Goal: Entertainment & Leisure: Consume media (video, audio)

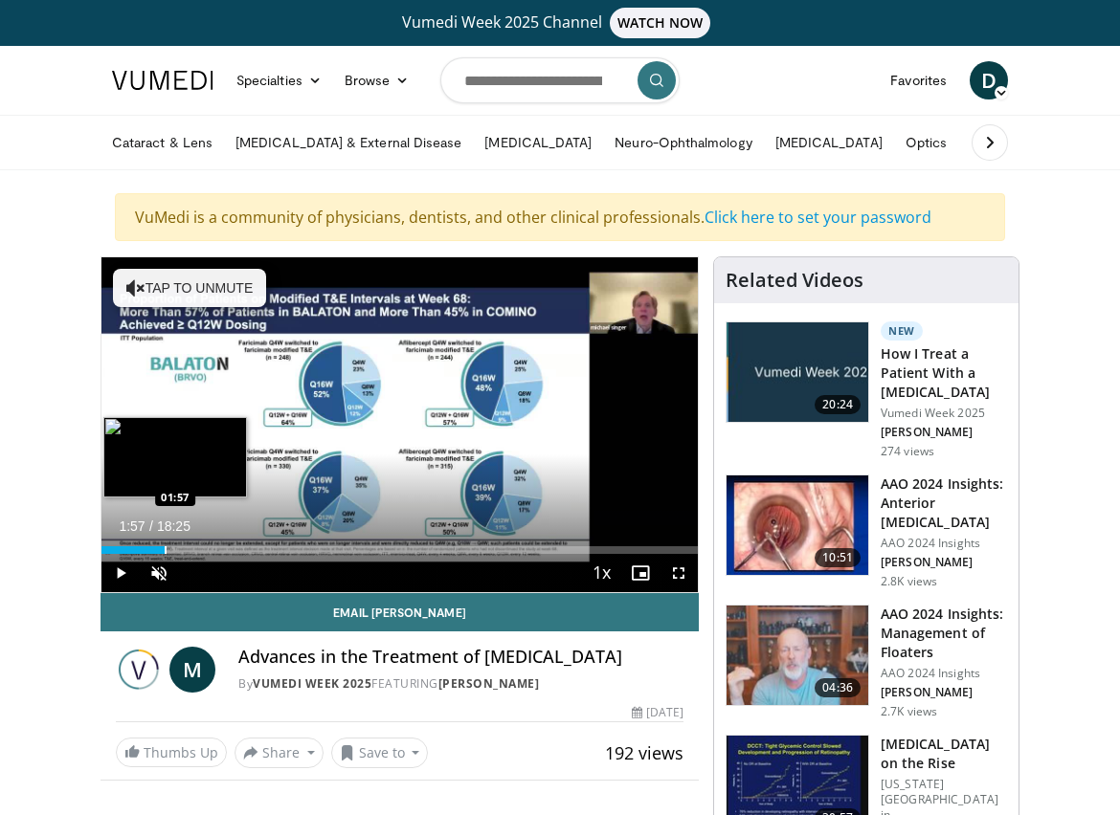
drag, startPoint x: 112, startPoint y: 549, endPoint x: 165, endPoint y: 545, distance: 52.8
click at [165, 546] on div "Progress Bar" at bounding box center [166, 550] width 2 height 8
click at [164, 546] on div "Progress Bar" at bounding box center [165, 550] width 2 height 8
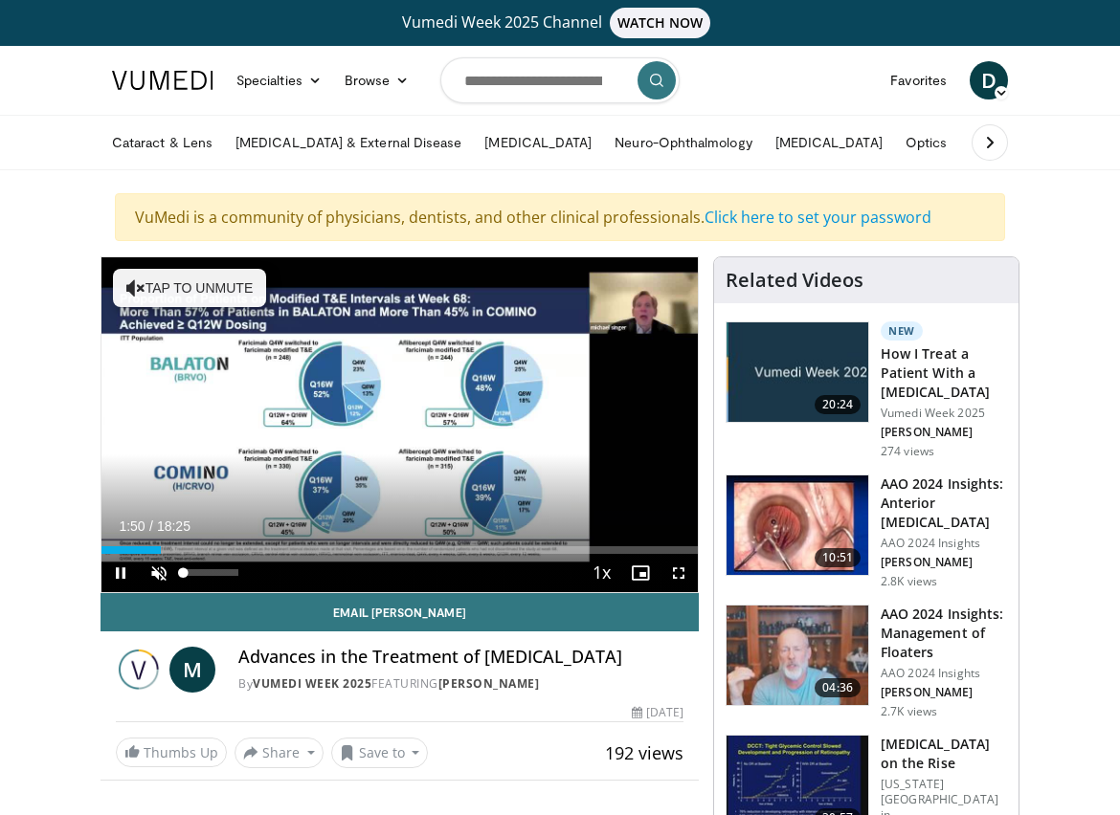
click at [166, 570] on span "Video Player" at bounding box center [159, 573] width 38 height 38
click at [679, 567] on span "Video Player" at bounding box center [678, 573] width 38 height 38
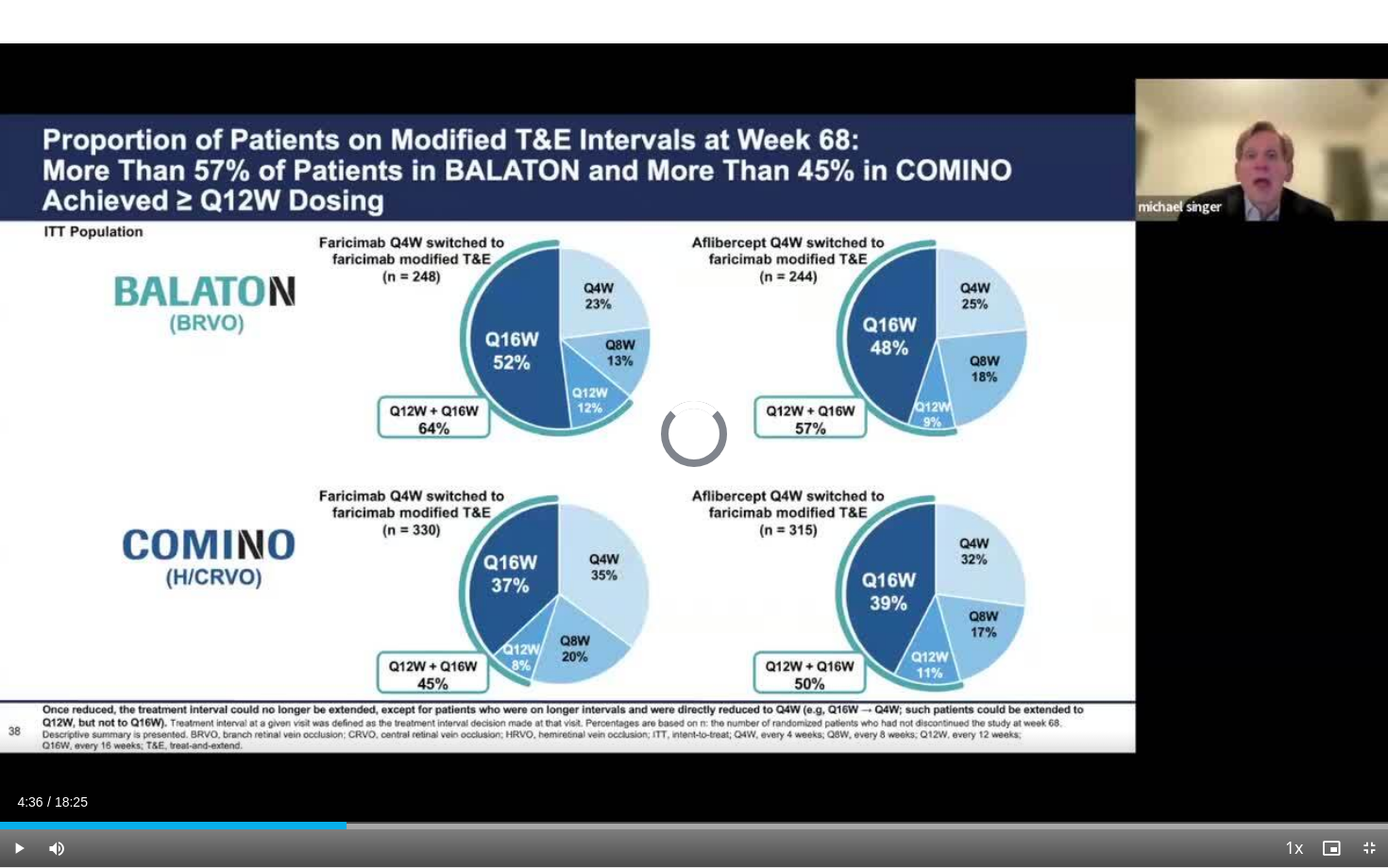
drag, startPoint x: 256, startPoint y: 823, endPoint x: 345, endPoint y: 807, distance: 90.4
click at [345, 803] on div "Current Time 4:36 / Duration 18:25 Play Skip Backward Skip Forward Mute Loaded …" at bounding box center [694, 848] width 1388 height 37
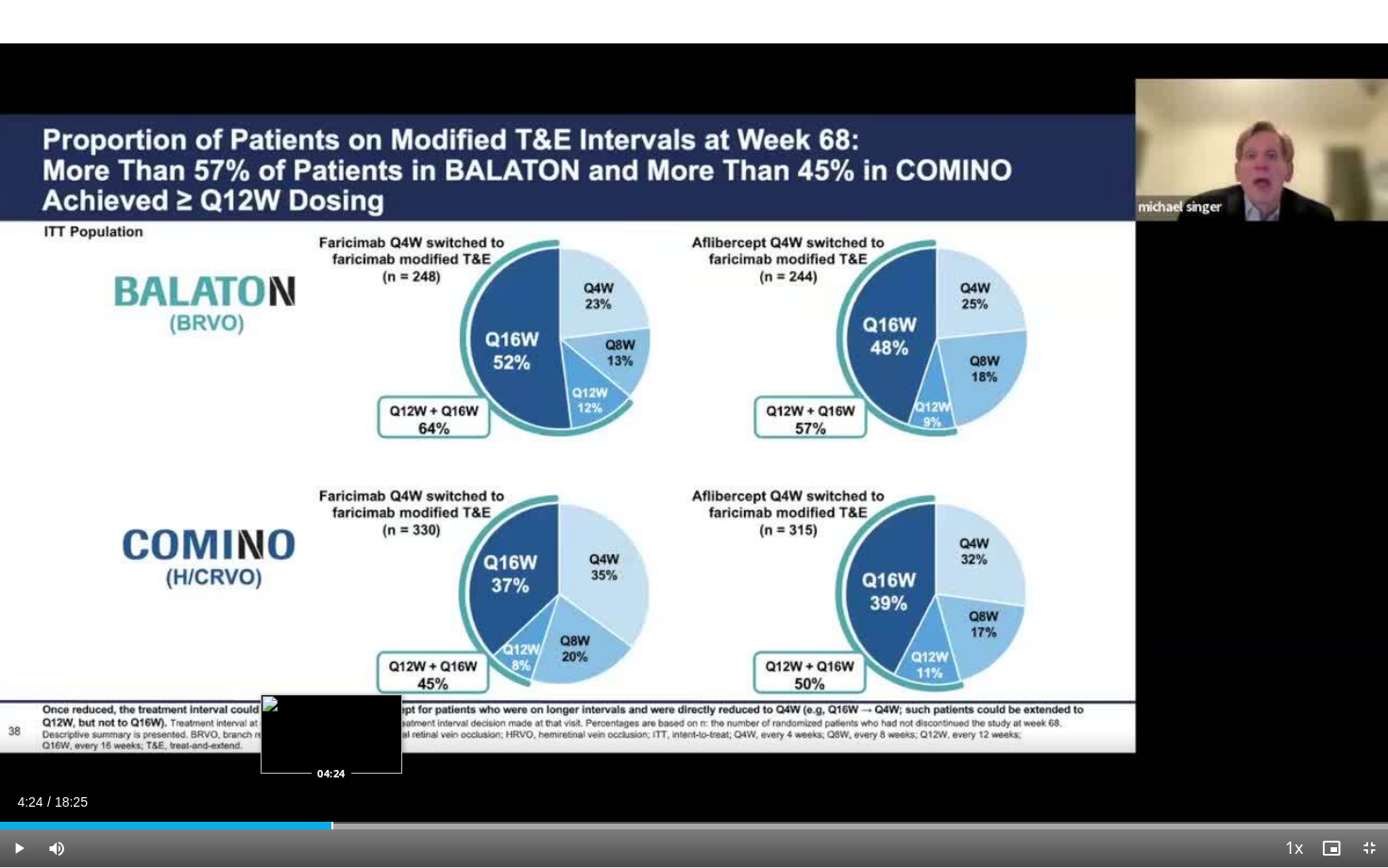
drag, startPoint x: 347, startPoint y: 826, endPoint x: 331, endPoint y: 826, distance: 16.0
click at [331, 803] on div "Loaded : 0.00% 04:24 04:24" at bounding box center [694, 826] width 1388 height 8
click at [329, 803] on div "Progress Bar" at bounding box center [329, 826] width 2 height 8
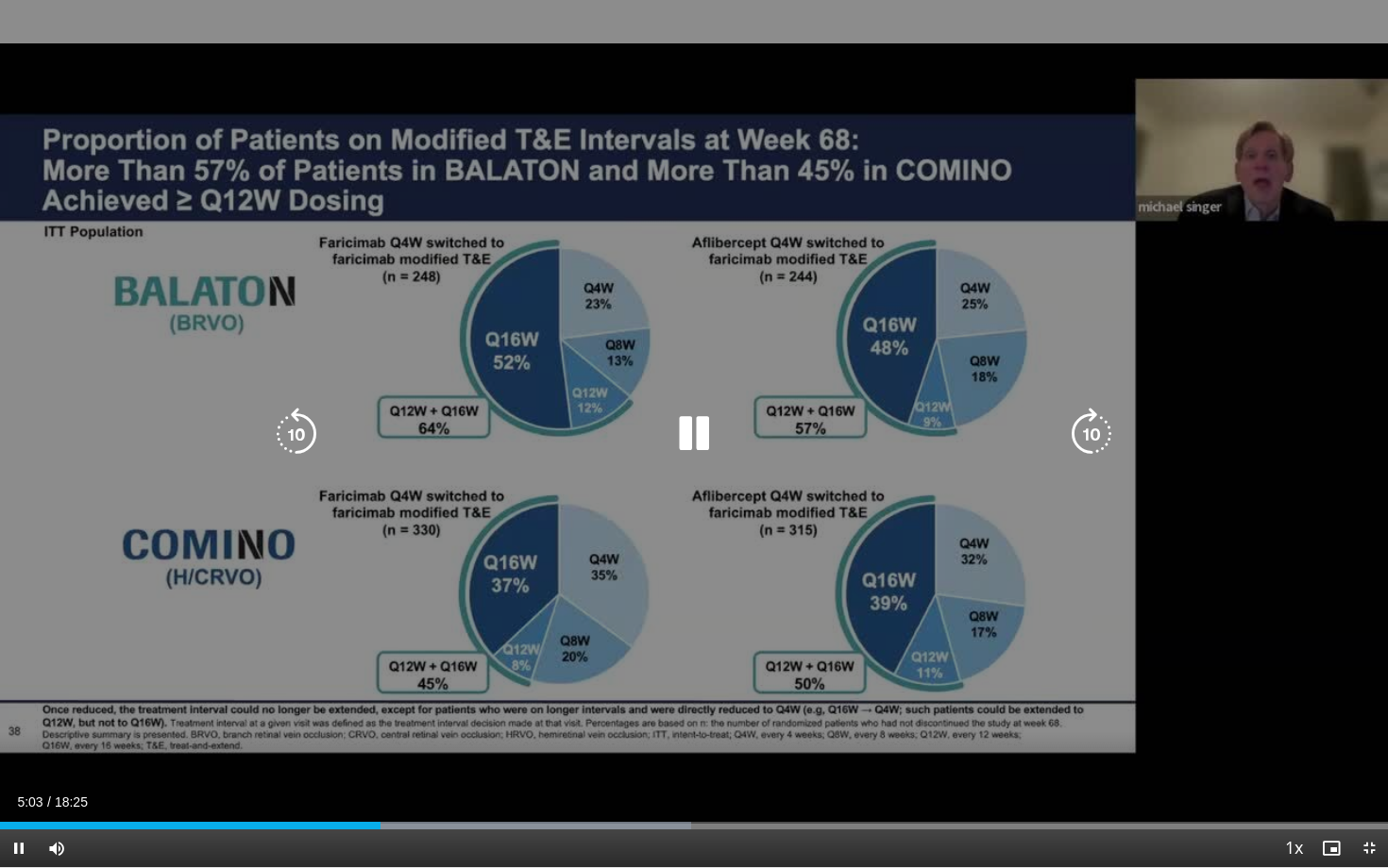
click at [673, 687] on div "10 seconds Tap to unmute" at bounding box center [694, 433] width 1388 height 867
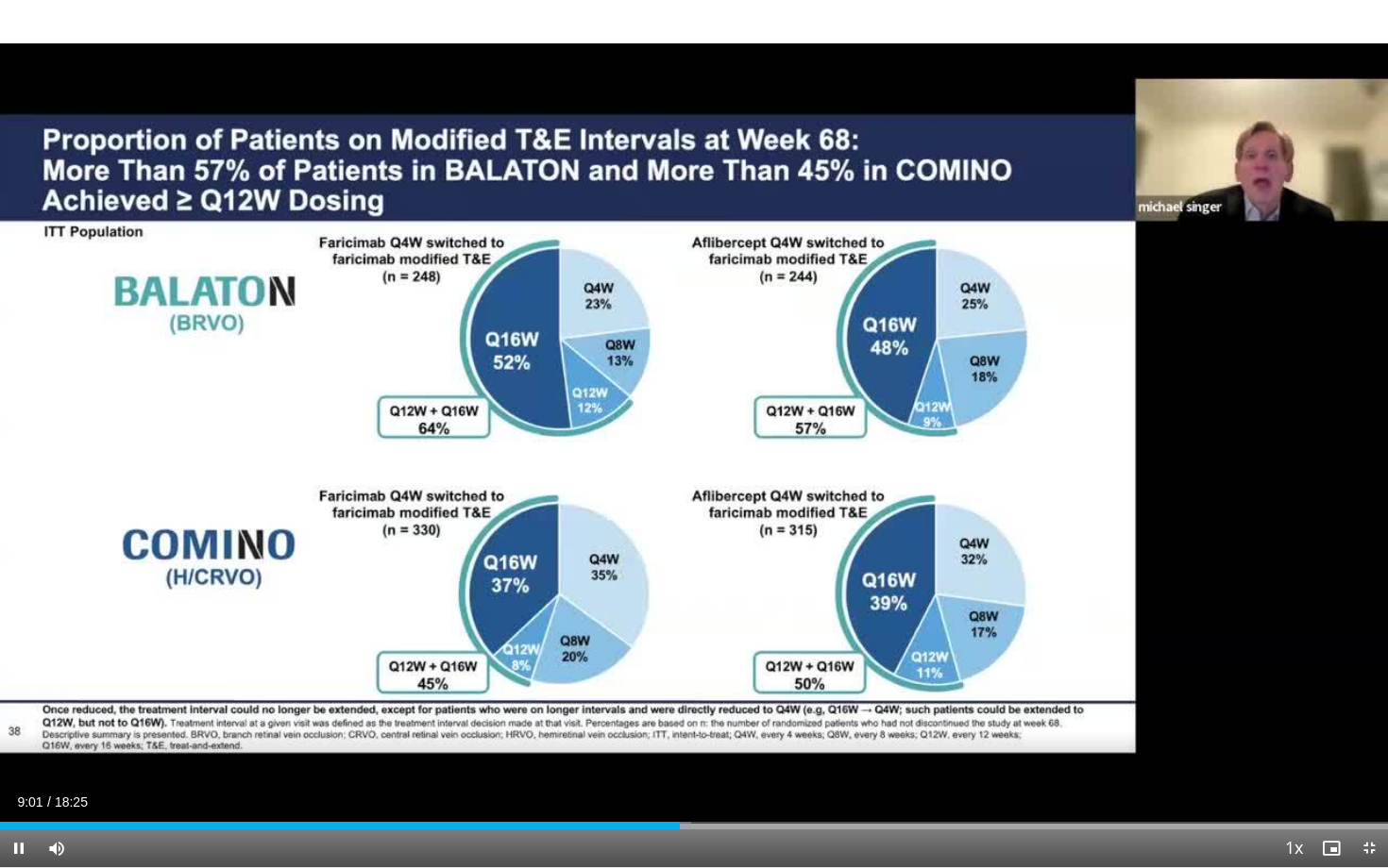
click at [1104, 803] on span "Video Player" at bounding box center [1368, 848] width 37 height 37
